Goal: Task Accomplishment & Management: Manage account settings

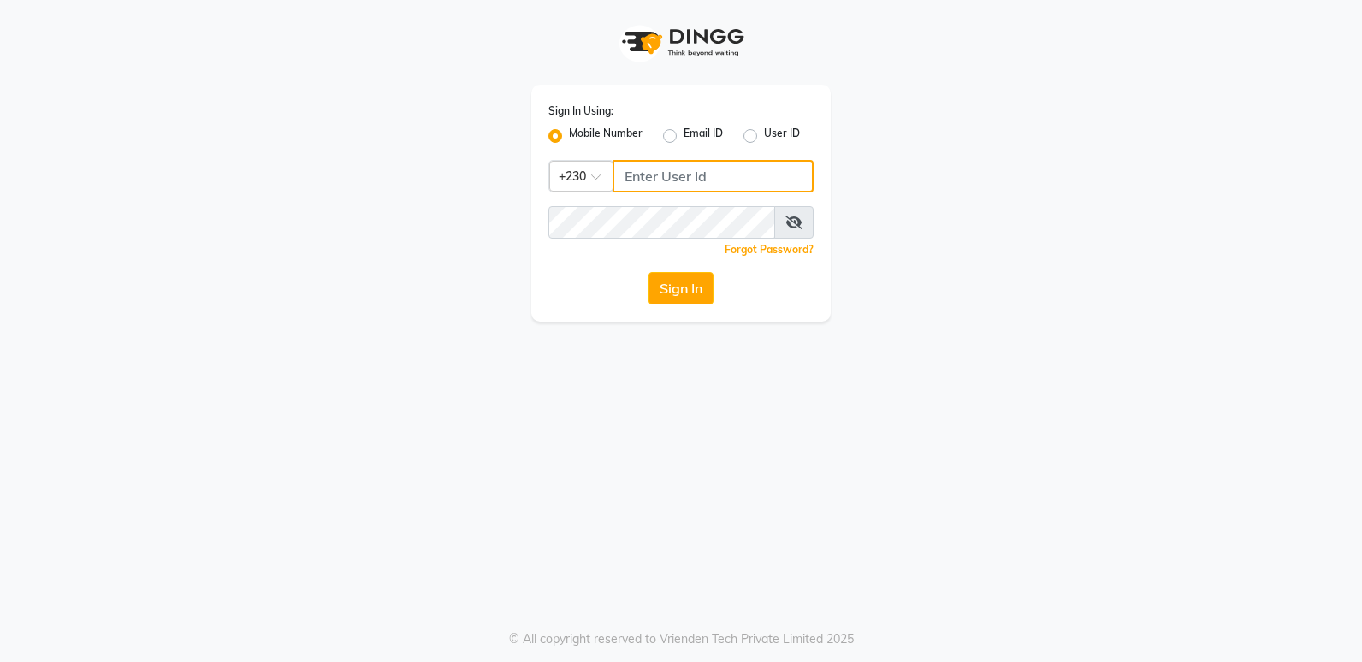
drag, startPoint x: 717, startPoint y: 173, endPoint x: 703, endPoint y: 180, distance: 15.3
click at [703, 180] on input "Username" at bounding box center [712, 176] width 201 height 33
type input "55381685"
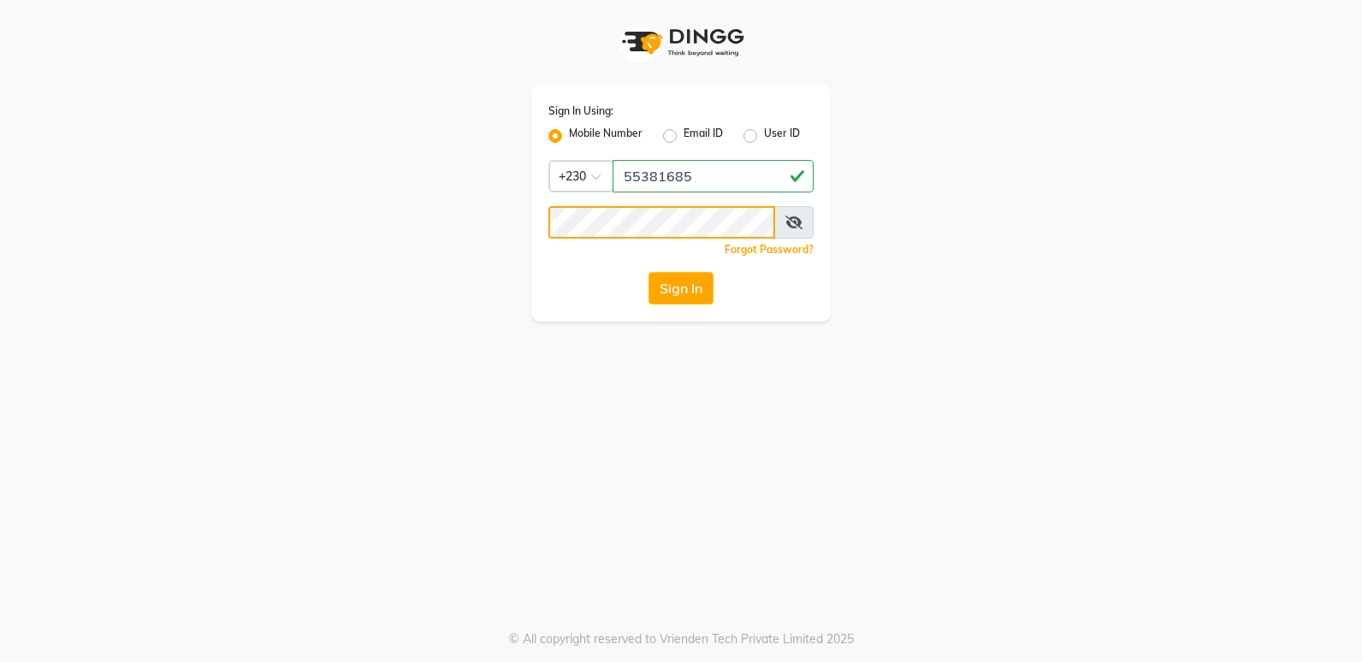
click at [648, 272] on button "Sign In" at bounding box center [680, 288] width 65 height 33
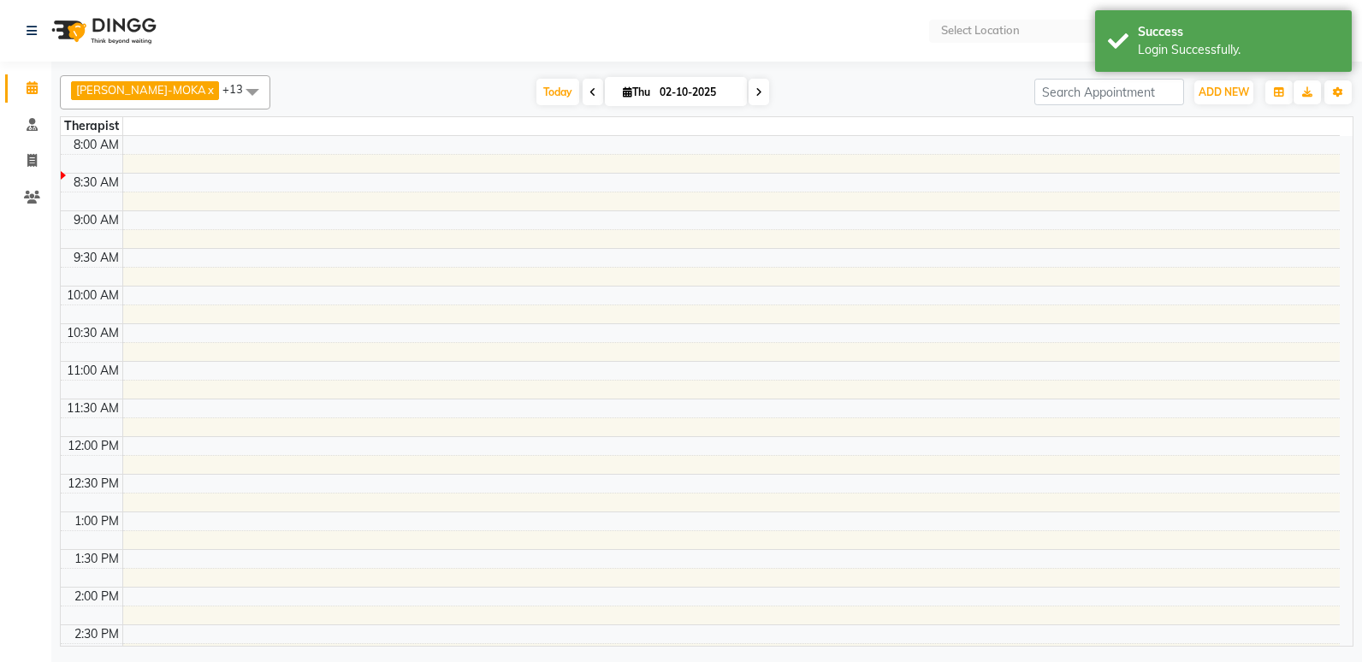
select select "en"
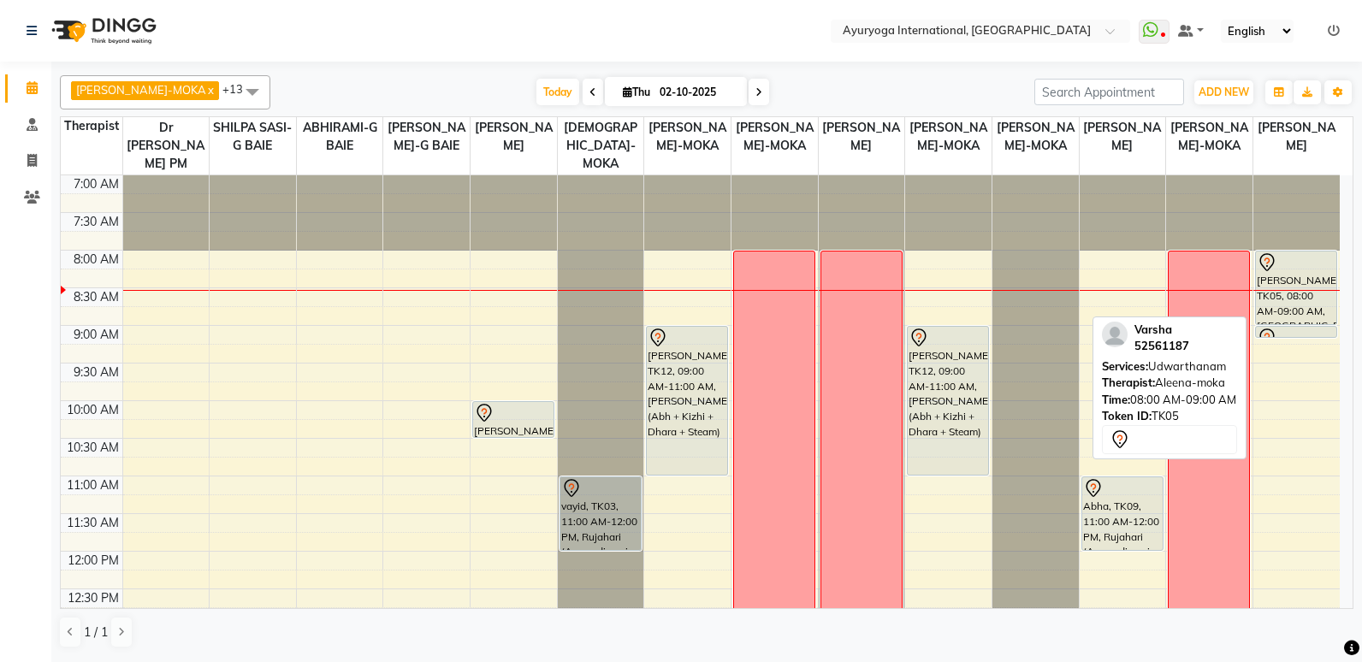
click at [1312, 281] on div "[PERSON_NAME], TK05, 08:00 AM-09:00 AM, [GEOGRAPHIC_DATA]" at bounding box center [1296, 287] width 81 height 73
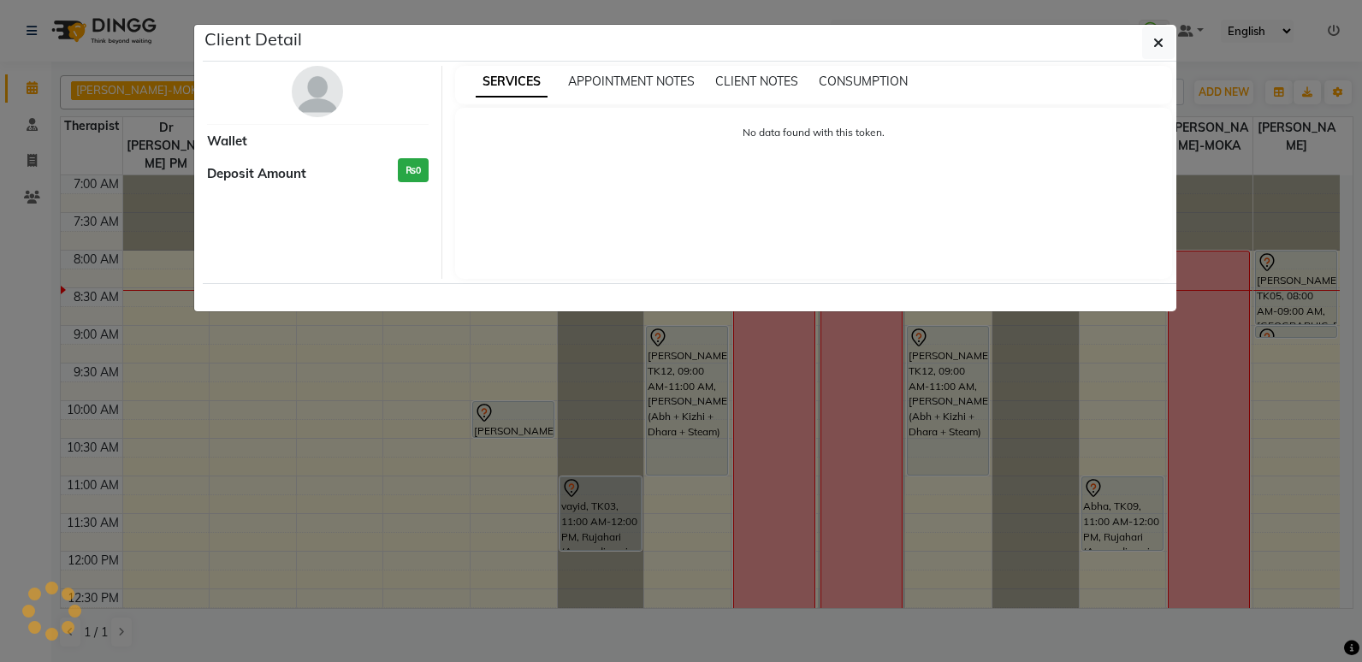
select select "7"
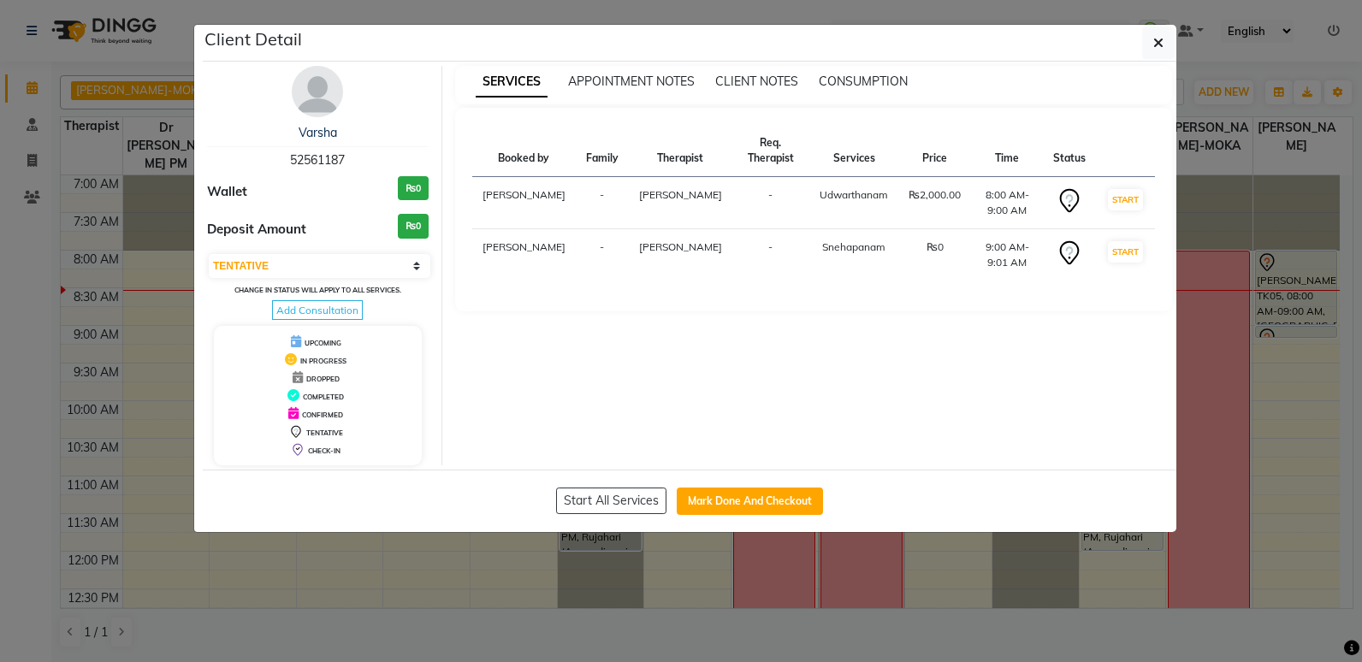
click at [1174, 35] on div "Client Detail" at bounding box center [689, 43] width 973 height 37
click at [1149, 35] on button "button" at bounding box center [1158, 43] width 33 height 33
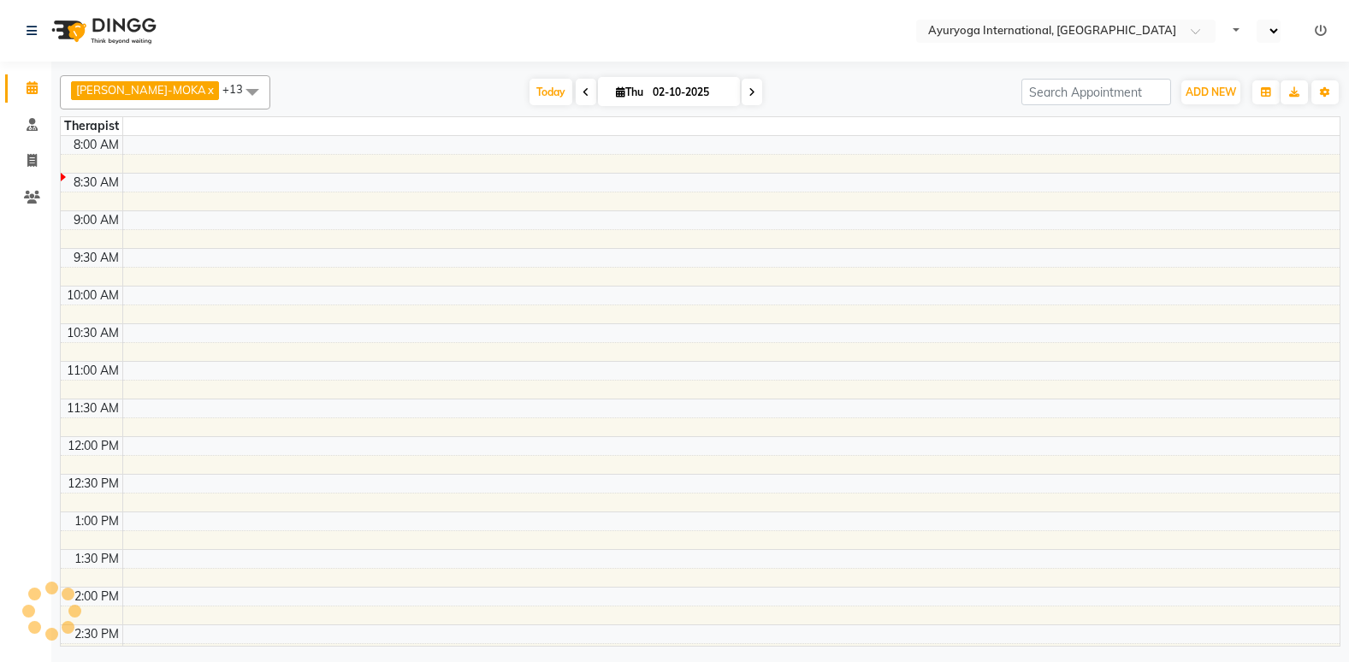
select select "en"
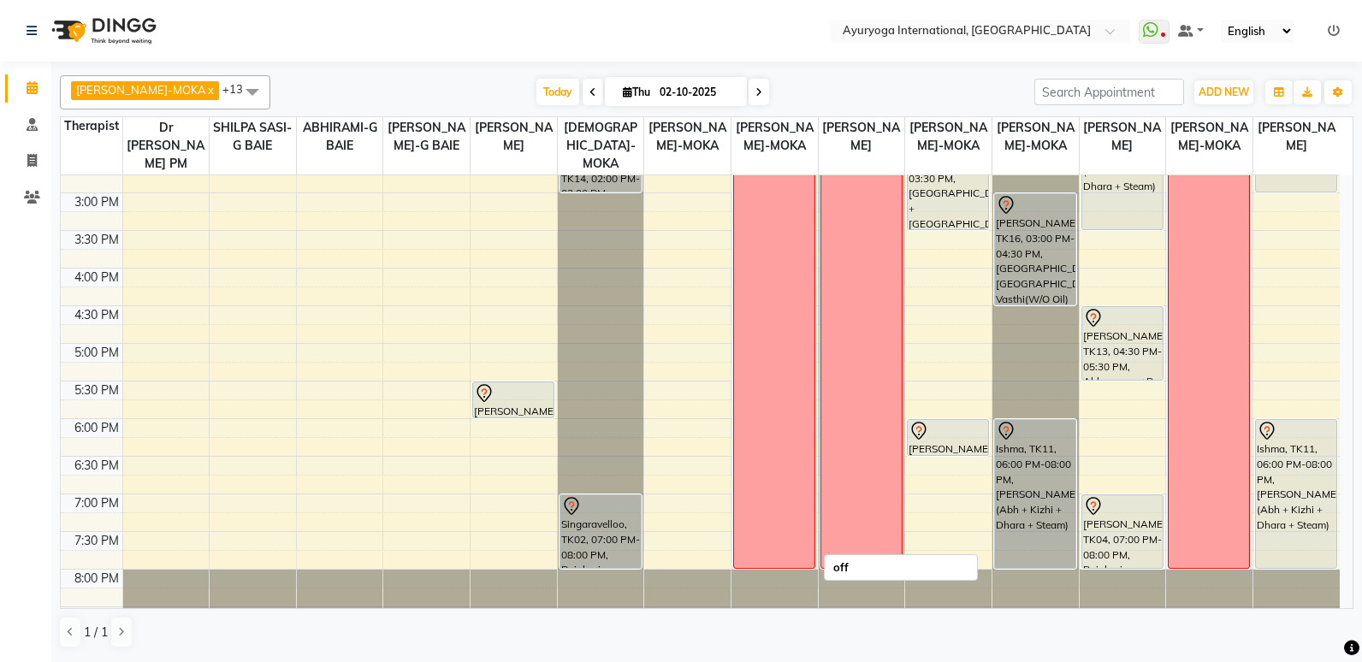
scroll to position [620, 0]
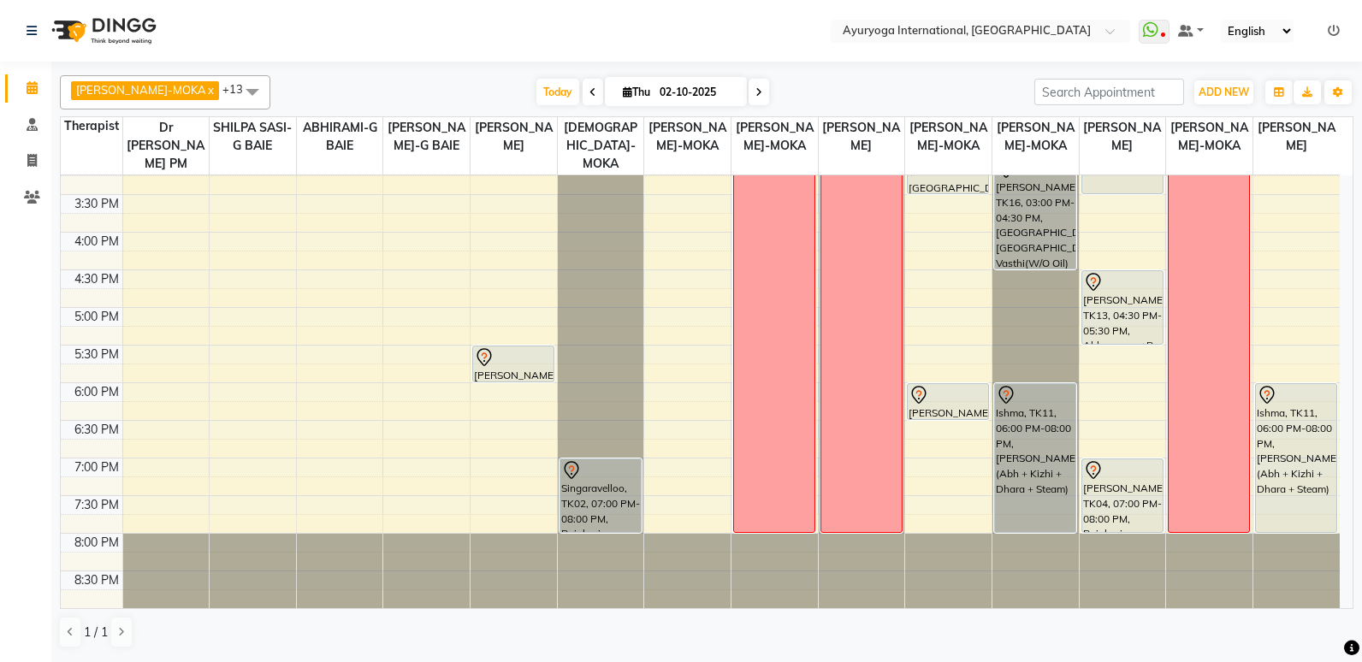
click at [1361, 281] on html "Select Location × Ayuryoga International, Mount Ory Rd WhatsApp Status ✕ Status…" at bounding box center [681, 331] width 1362 height 662
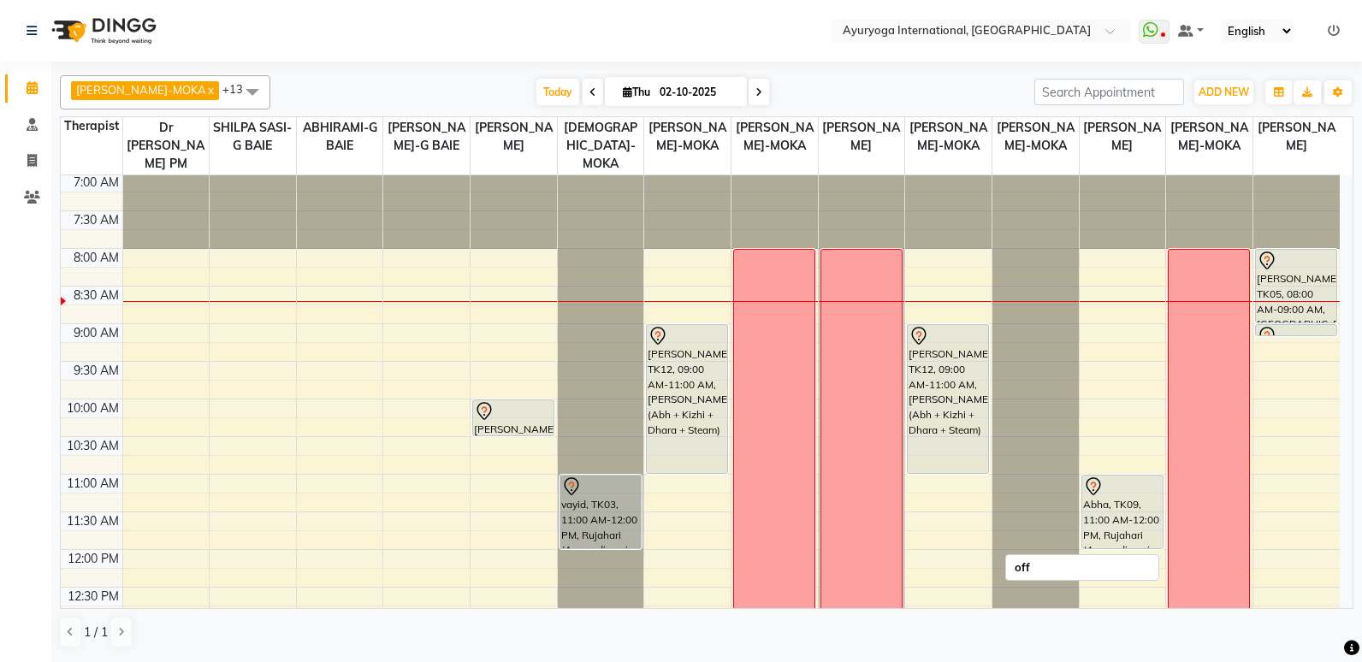
scroll to position [0, 0]
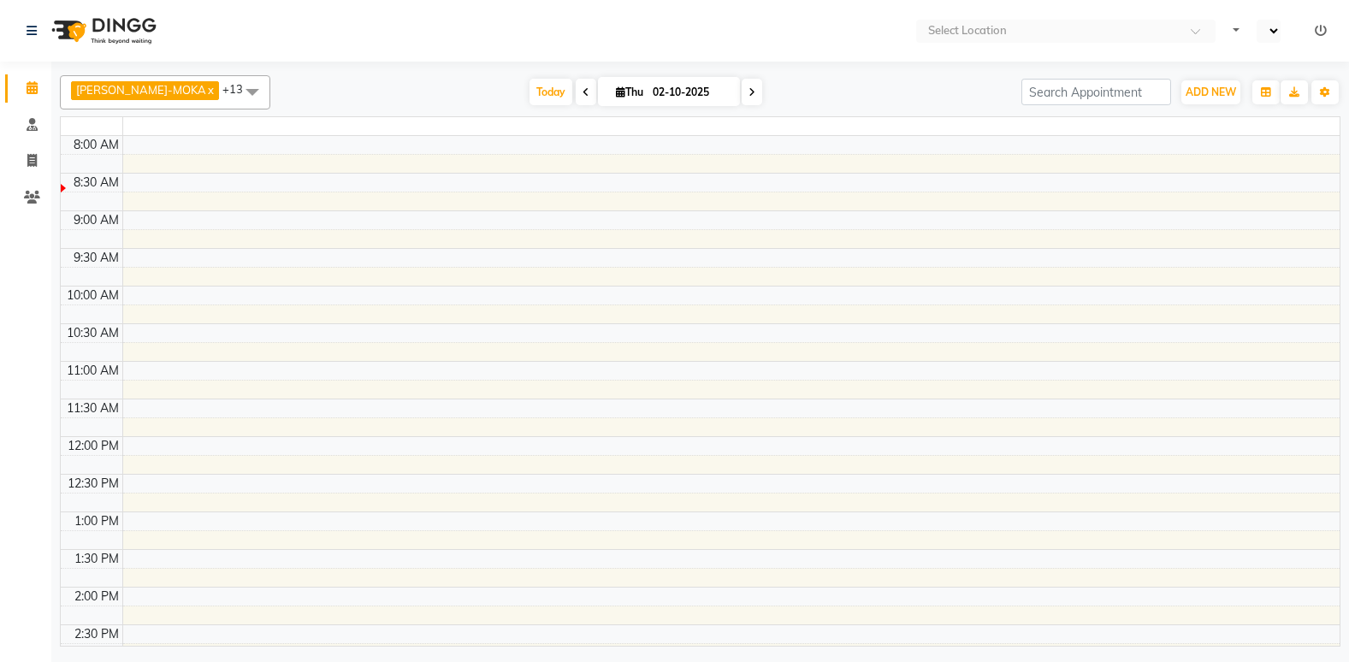
select select "en"
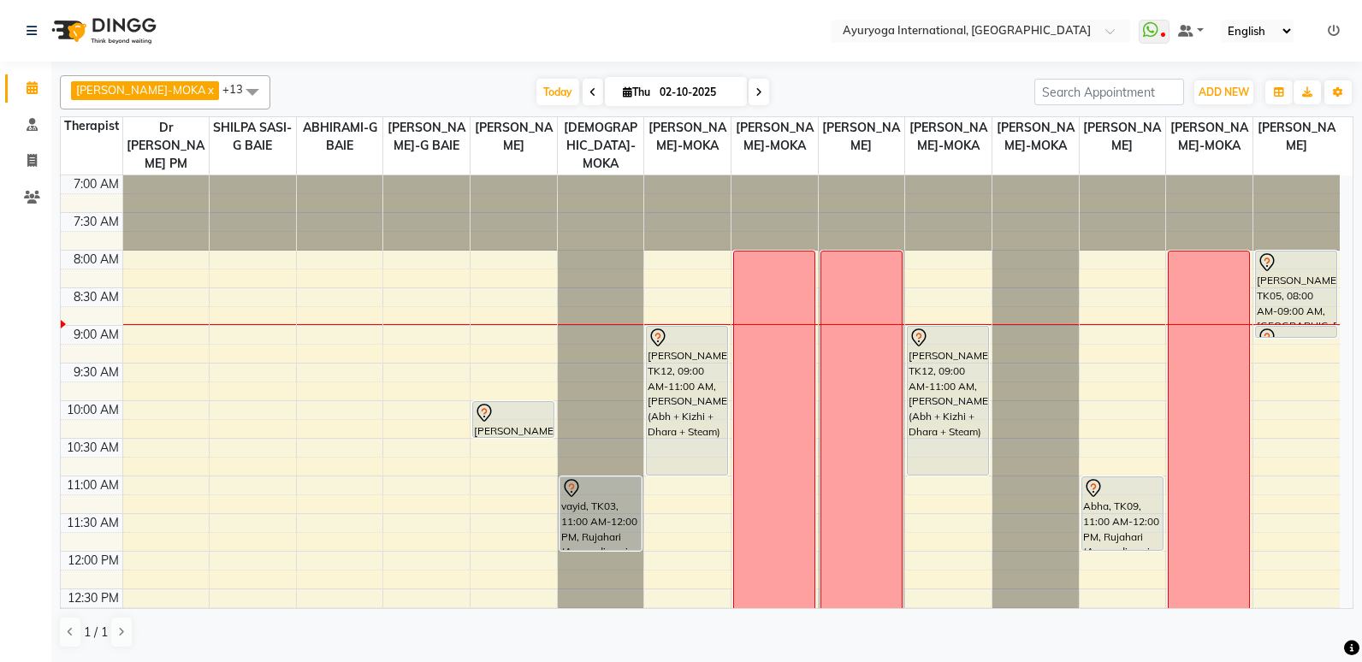
click at [625, 92] on span "Thu" at bounding box center [636, 92] width 36 height 13
select select "10"
select select "2025"
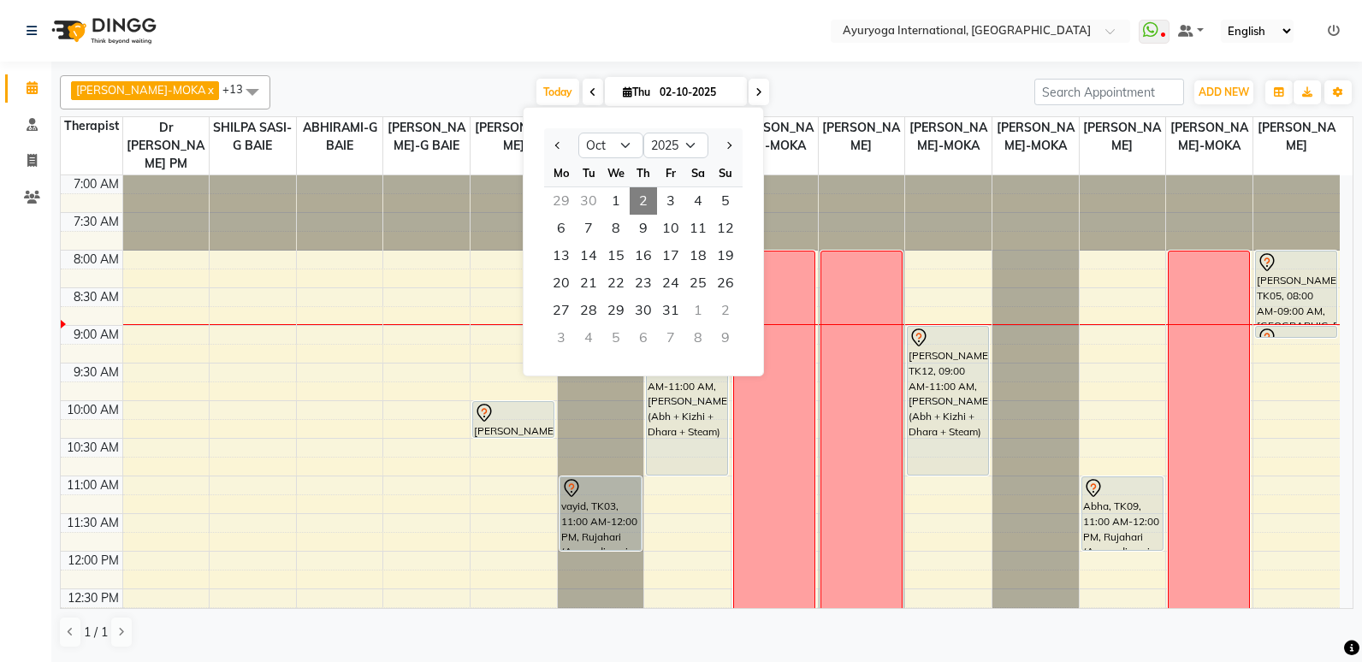
click at [549, 147] on div at bounding box center [561, 145] width 34 height 27
click at [554, 143] on button "Previous month" at bounding box center [558, 145] width 15 height 27
select select "9"
click at [701, 283] on span "27" at bounding box center [697, 282] width 27 height 27
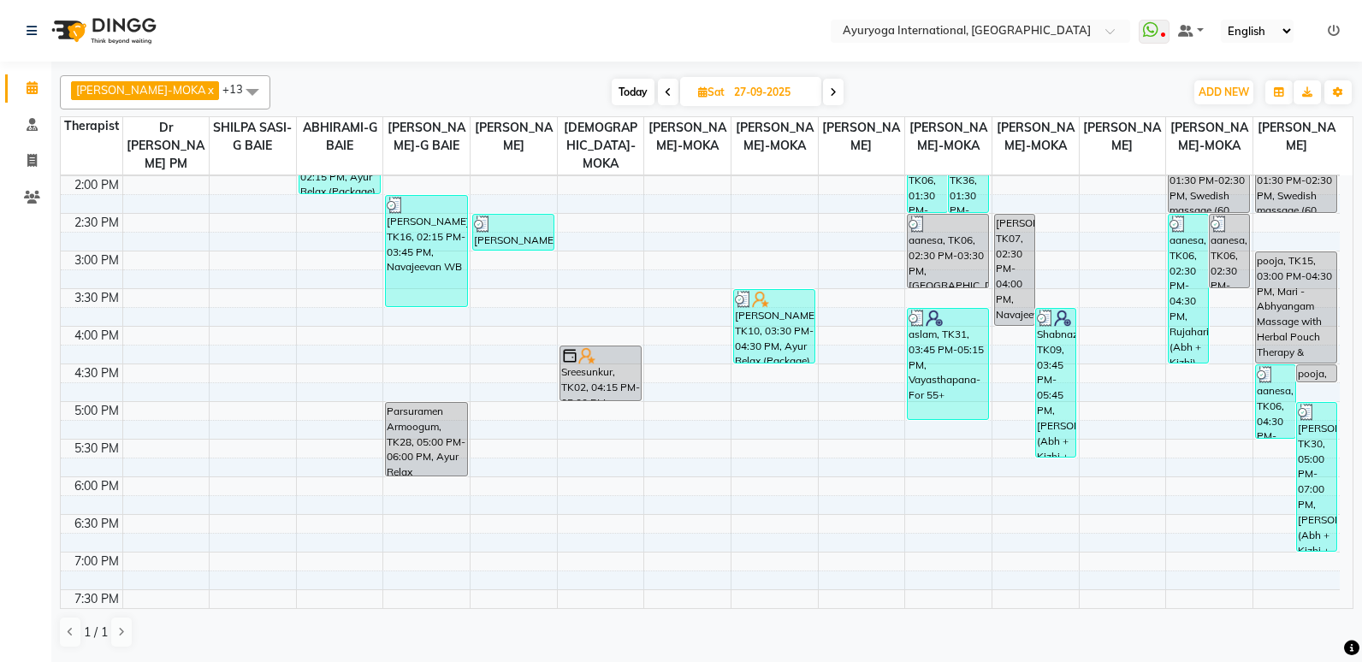
scroll to position [589, 0]
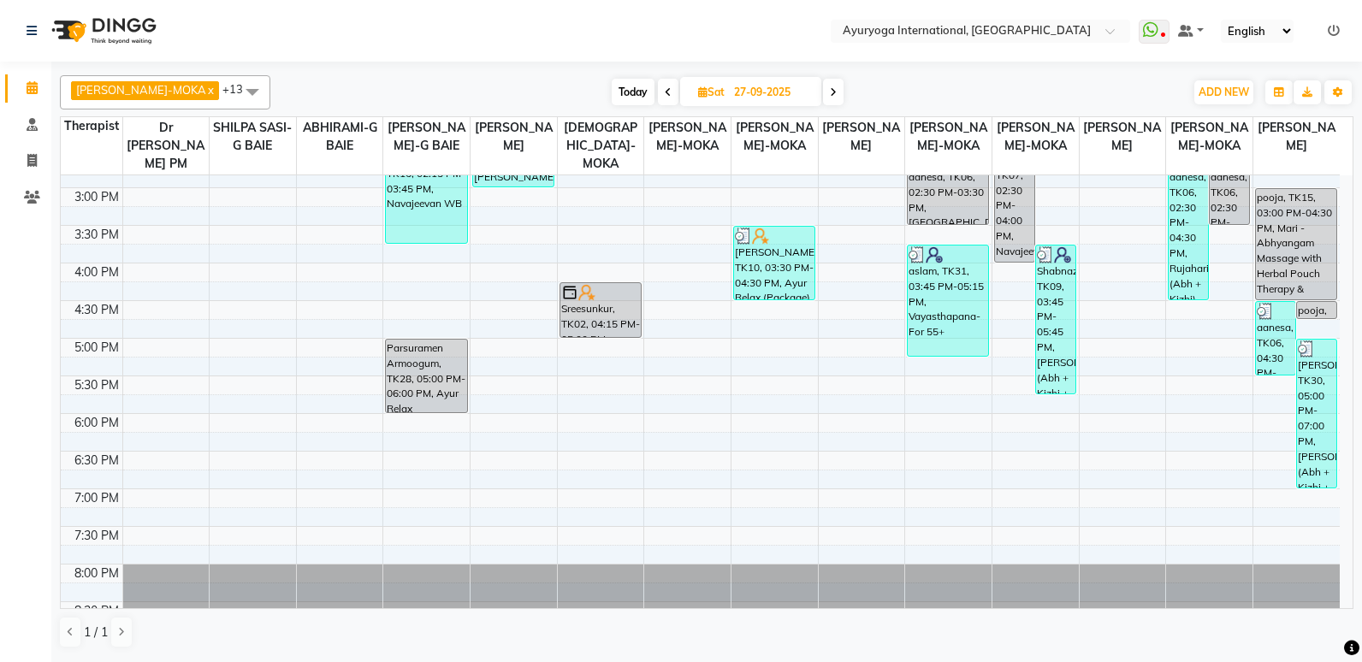
click at [823, 98] on span at bounding box center [833, 92] width 21 height 27
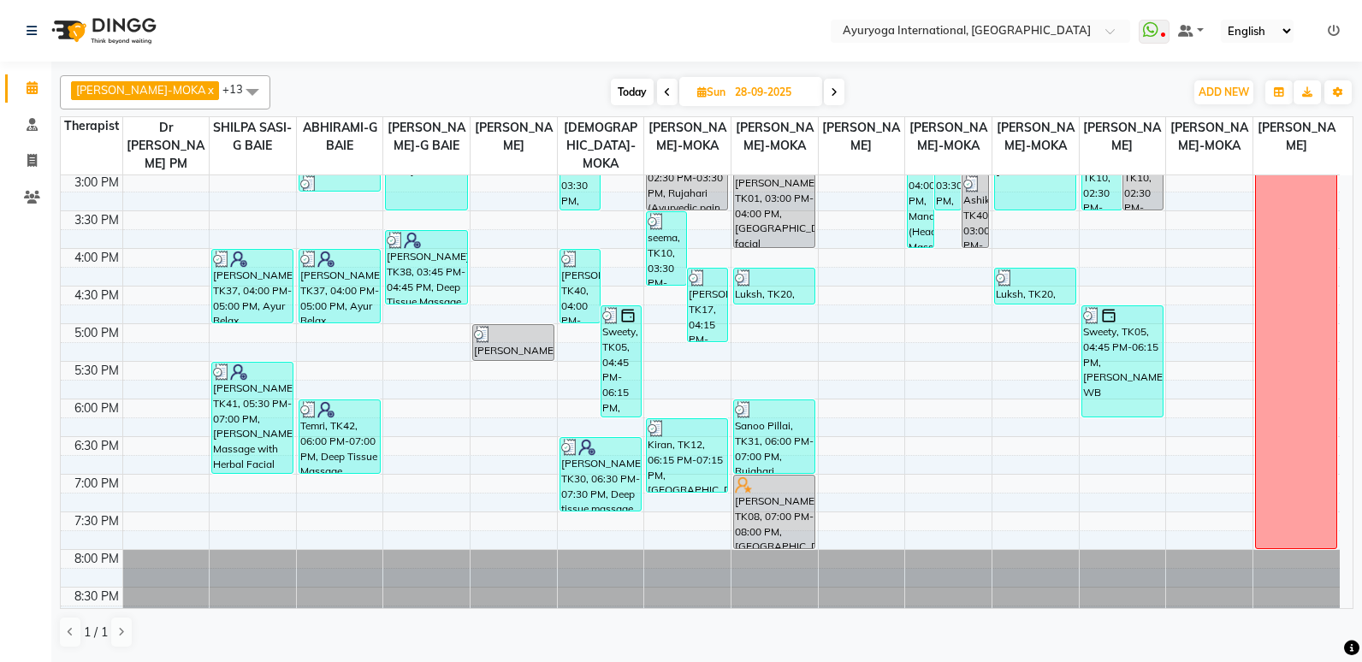
scroll to position [620, 0]
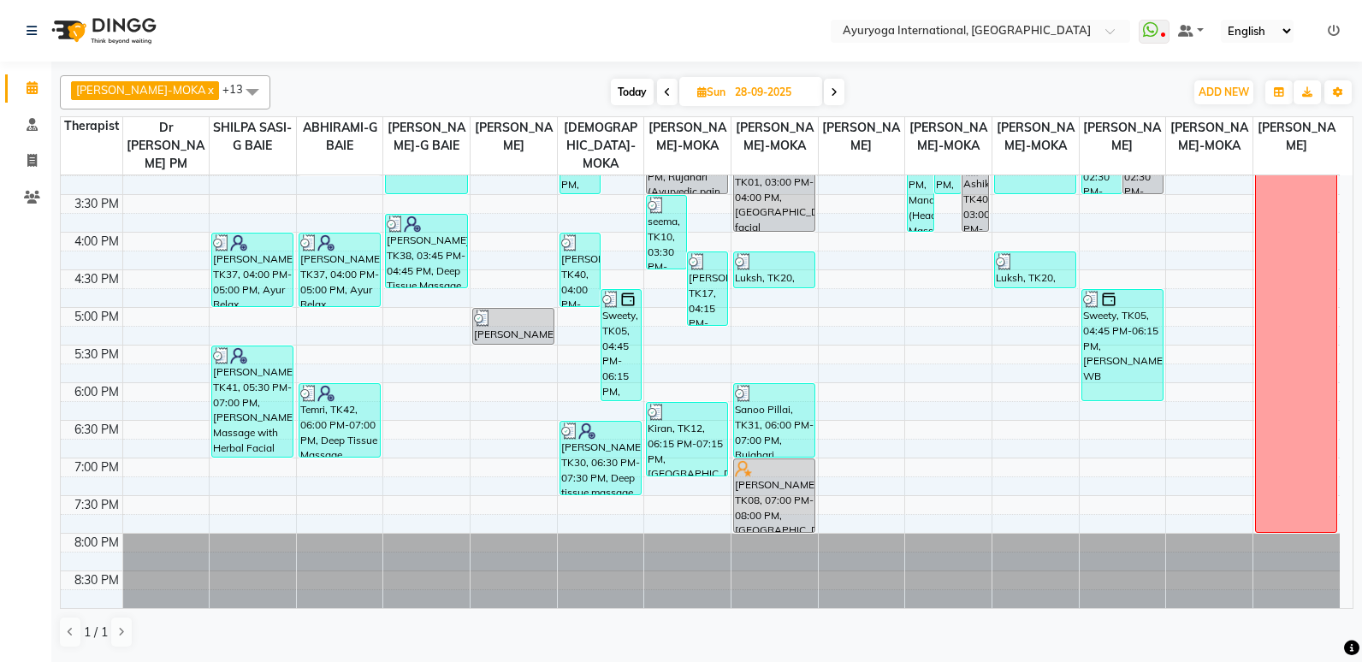
click at [831, 97] on icon at bounding box center [834, 92] width 7 height 10
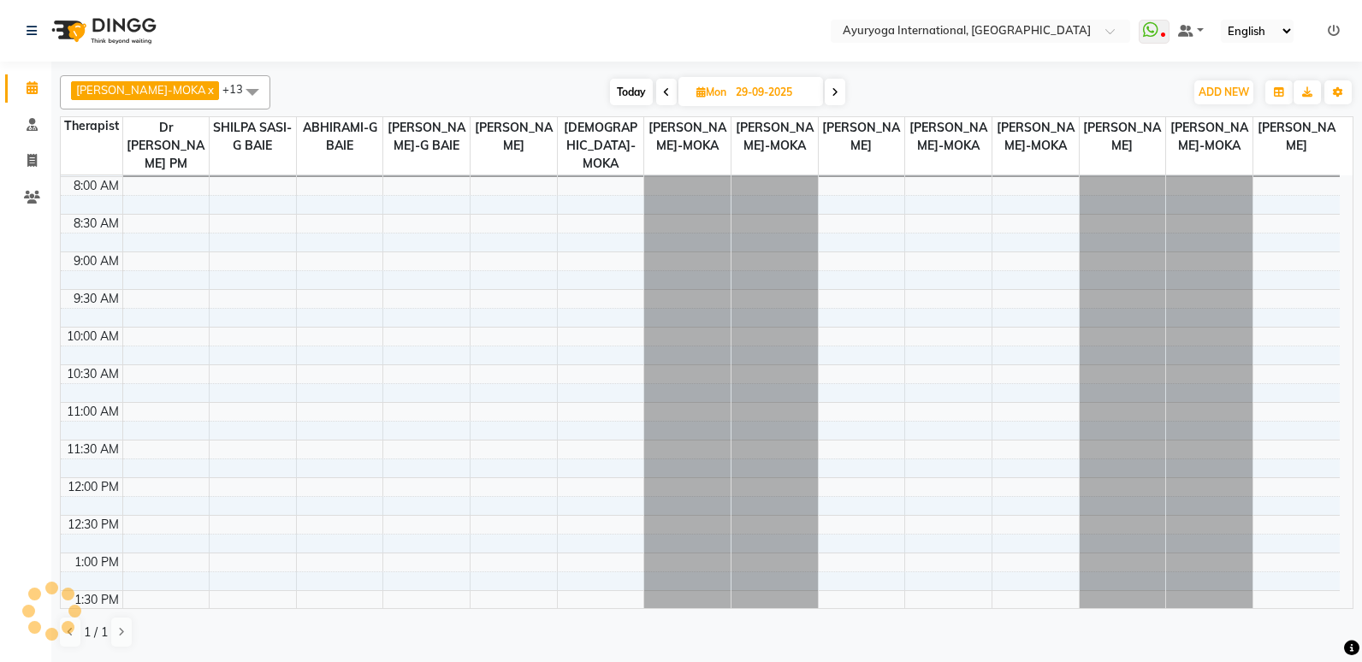
scroll to position [66, 0]
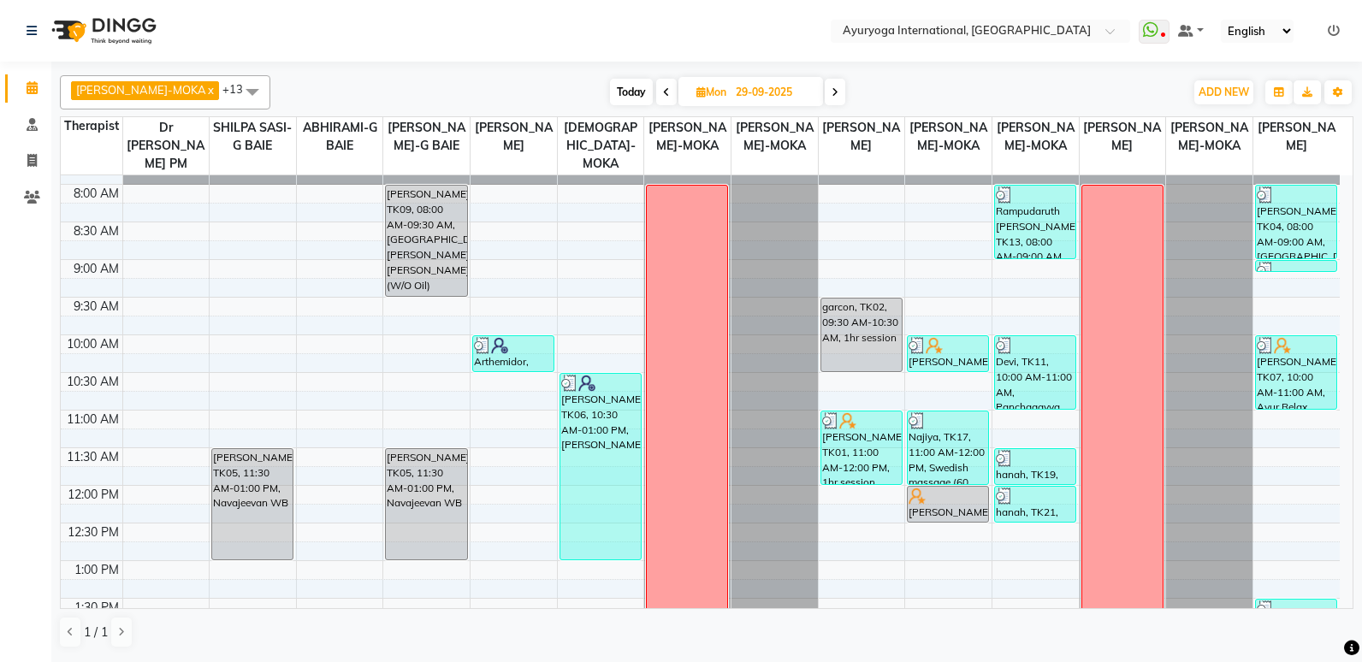
click at [825, 104] on span at bounding box center [835, 92] width 21 height 27
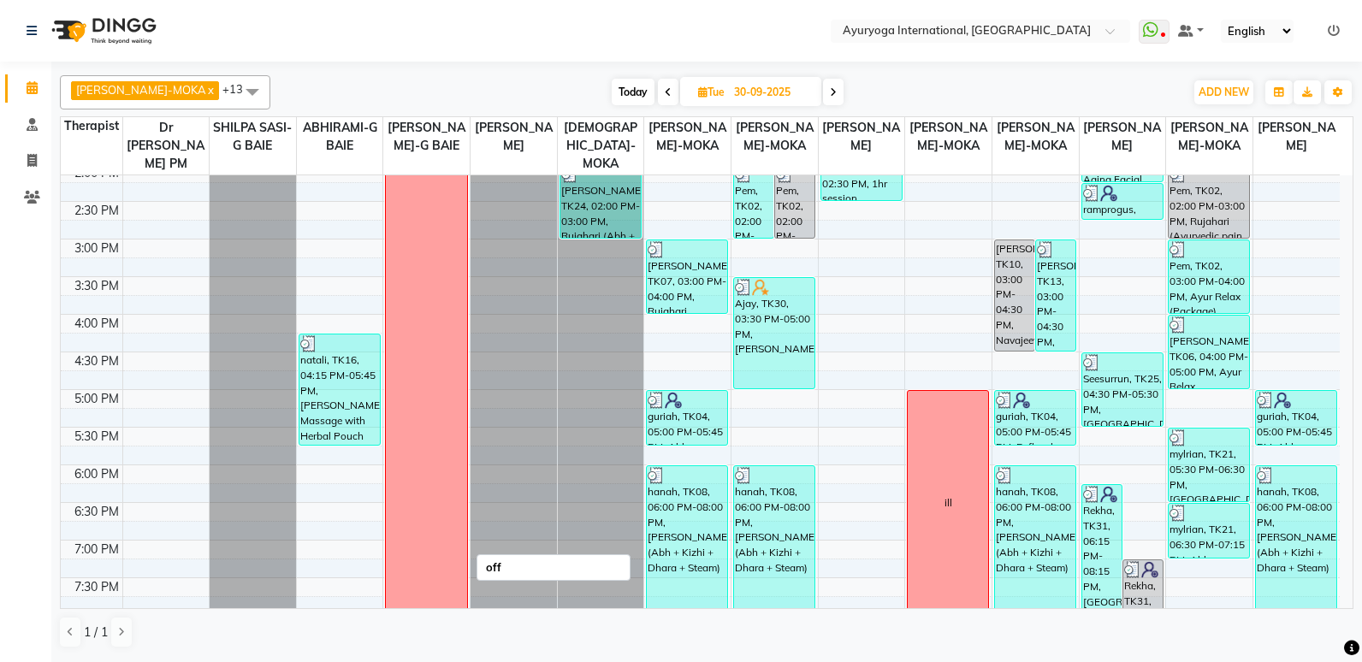
scroll to position [579, 0]
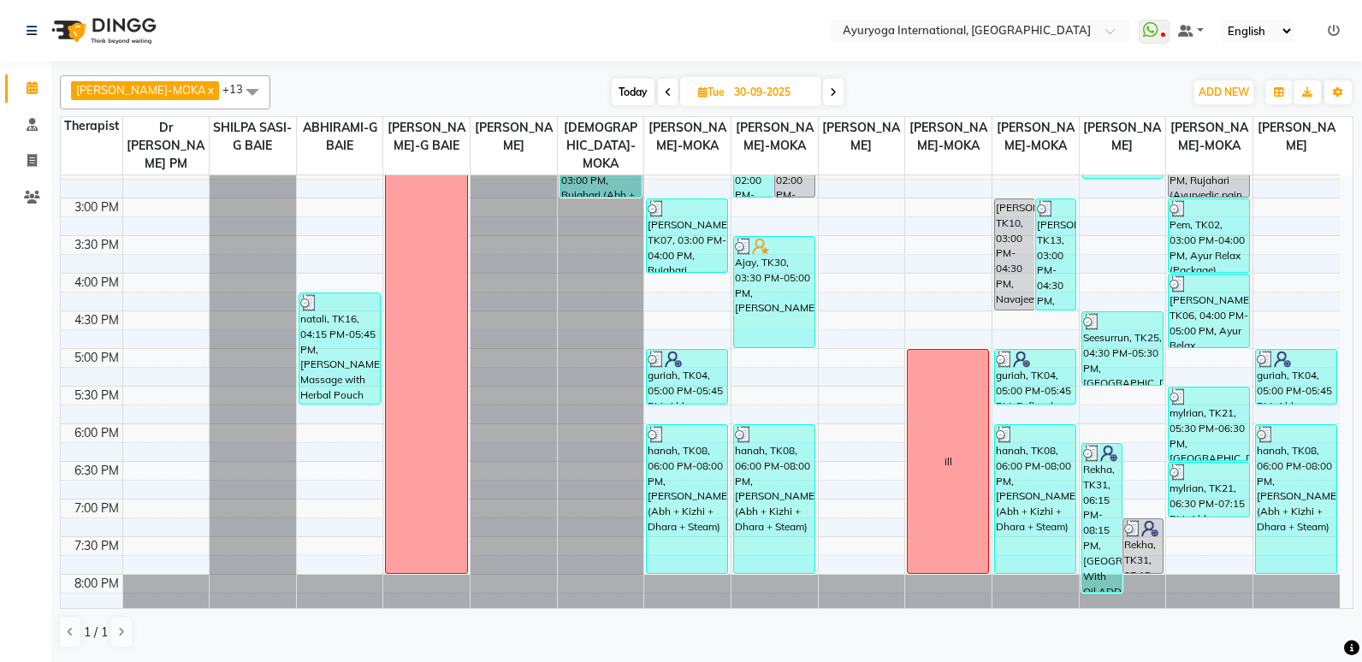
click at [823, 92] on span at bounding box center [833, 92] width 21 height 27
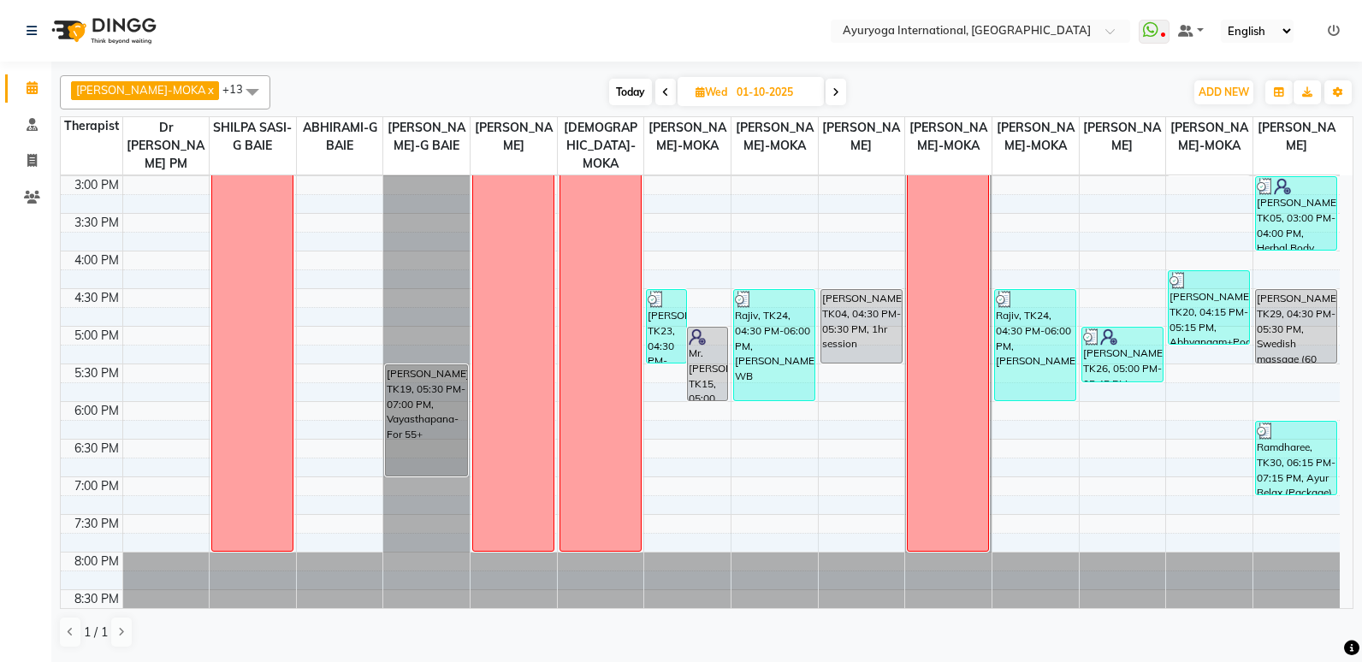
scroll to position [620, 0]
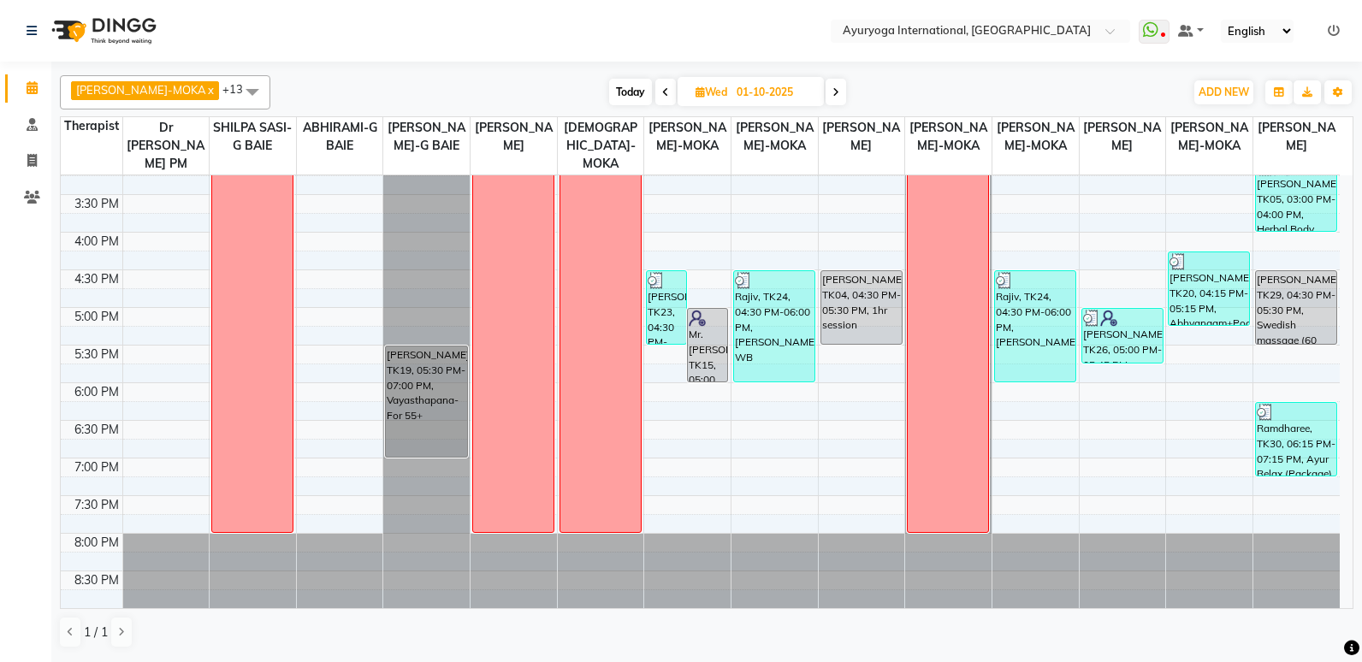
click at [832, 93] on icon at bounding box center [835, 92] width 7 height 10
type input "02-10-2025"
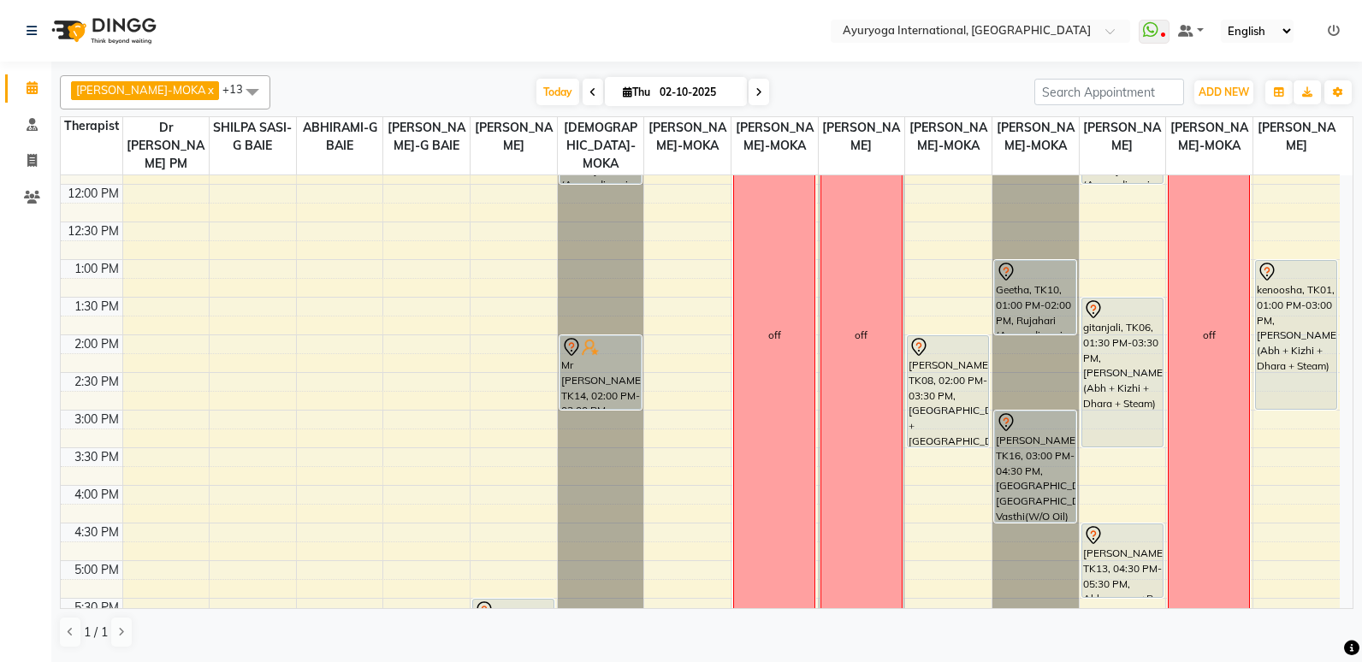
scroll to position [278, 0]
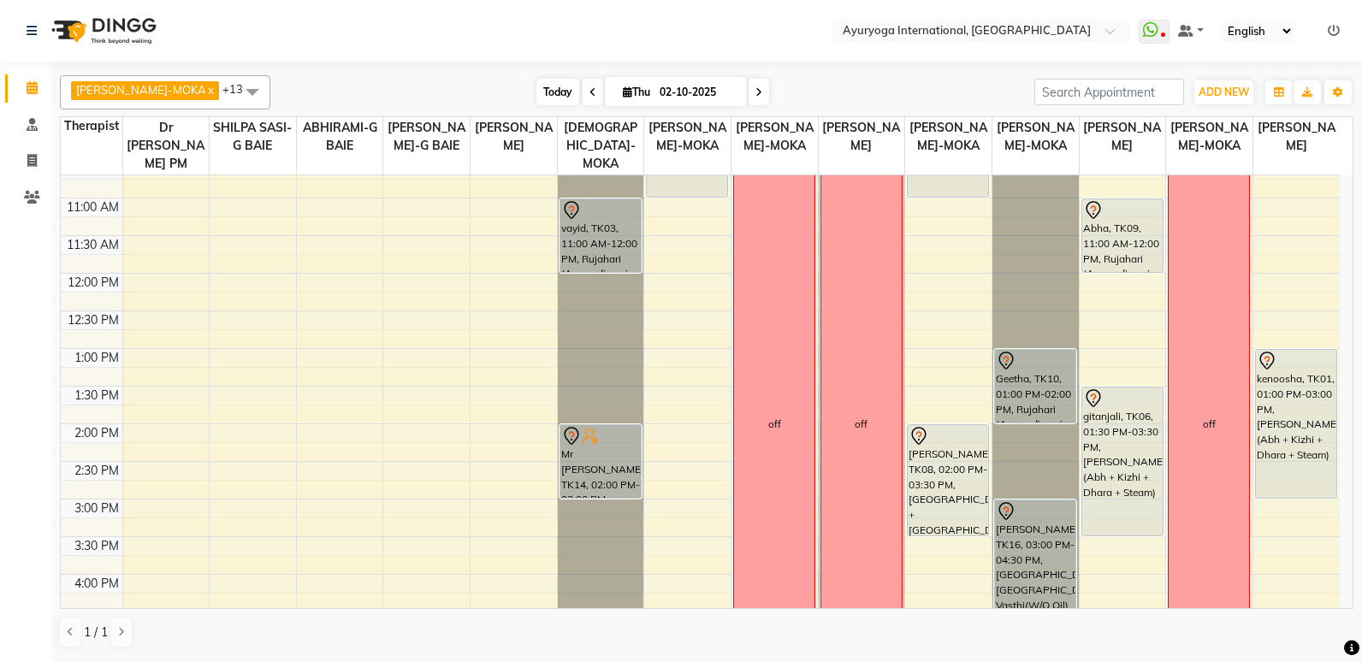
click at [536, 83] on span "Today" at bounding box center [557, 92] width 43 height 27
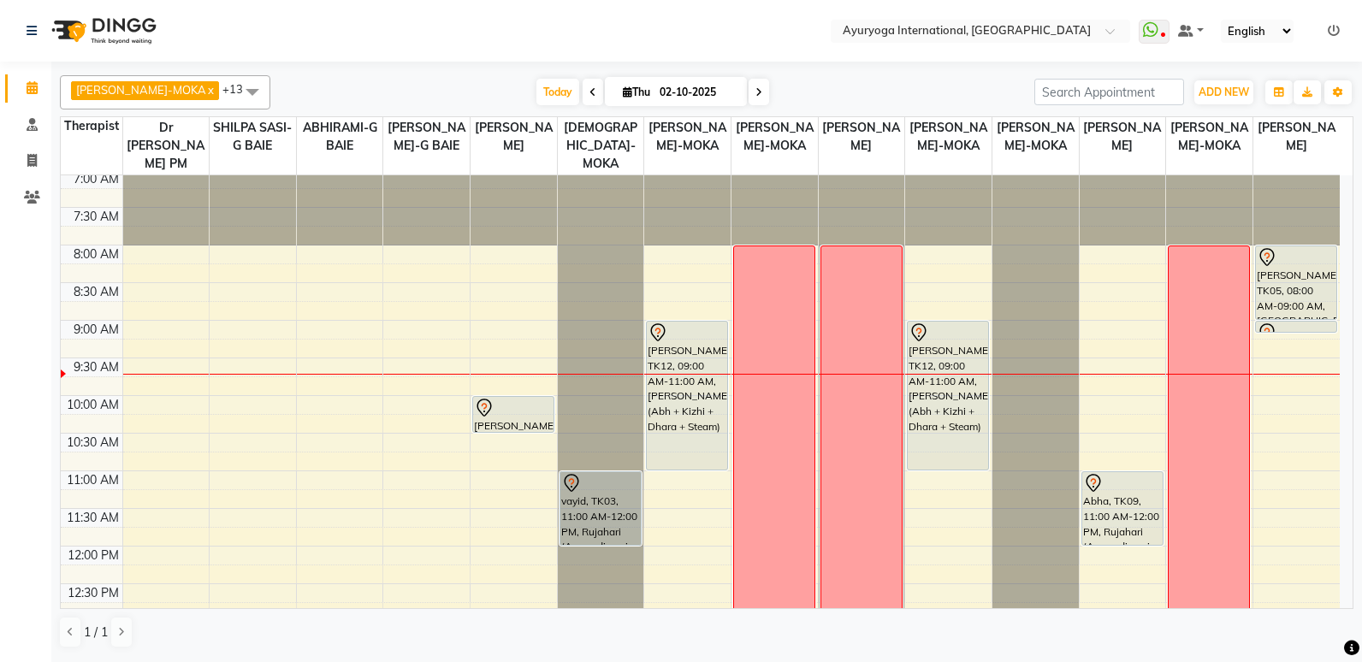
scroll to position [0, 0]
